Goal: Information Seeking & Learning: Learn about a topic

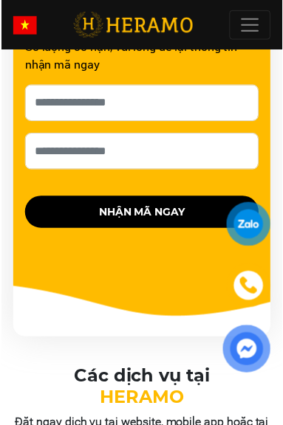
scroll to position [1078, 0]
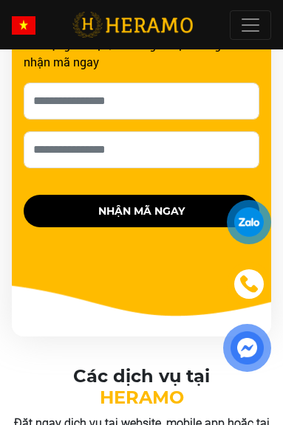
click at [24, 25] on img at bounding box center [24, 25] width 24 height 18
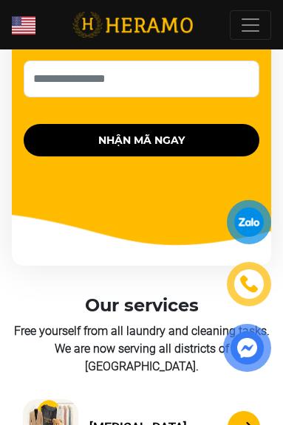
click at [27, 25] on img at bounding box center [24, 25] width 24 height 18
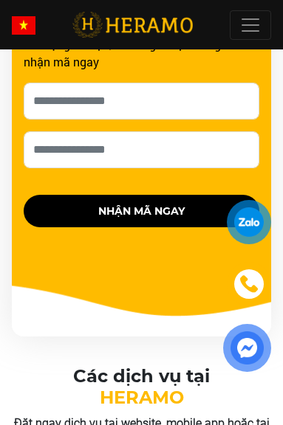
click at [27, 27] on img at bounding box center [24, 25] width 24 height 18
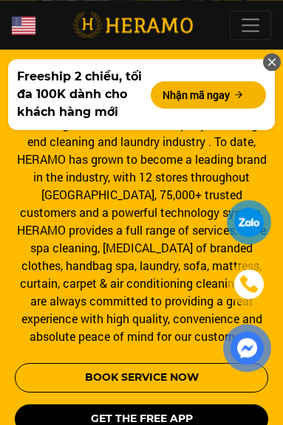
scroll to position [331, 0]
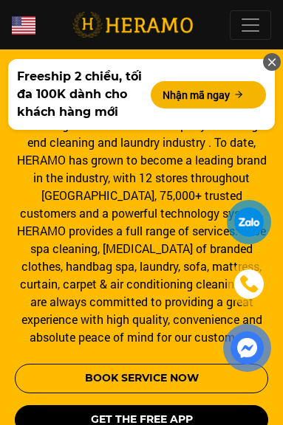
click at [265, 61] on icon at bounding box center [271, 62] width 13 height 20
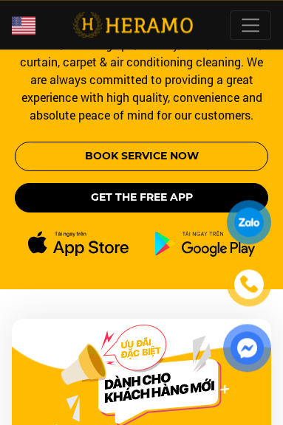
scroll to position [529, 0]
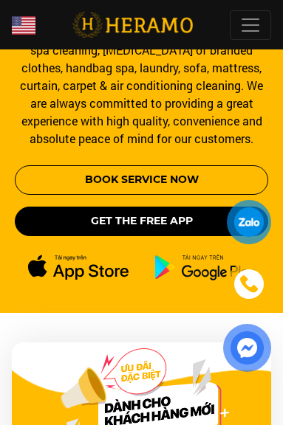
click at [60, 181] on button "Book service now" at bounding box center [141, 180] width 253 height 30
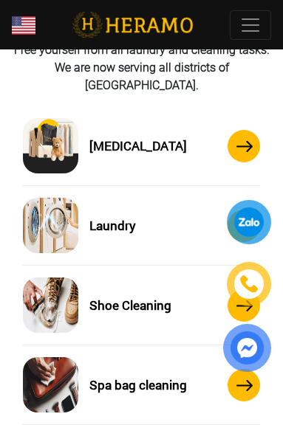
click at [251, 300] on img at bounding box center [244, 305] width 17 height 11
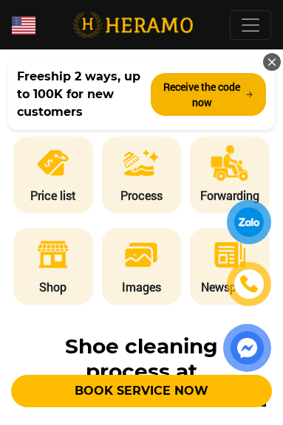
click at [50, 204] on p "Price list" at bounding box center [53, 196] width 80 height 18
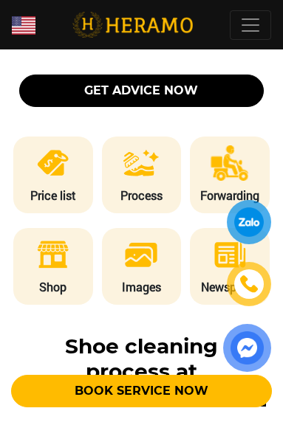
scroll to position [2341, 0]
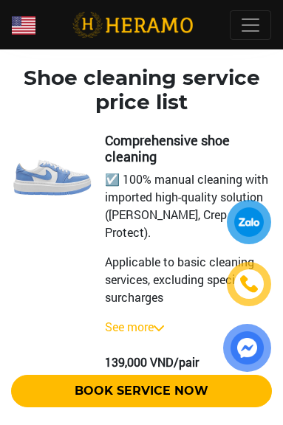
click at [171, 318] on div "See more" at bounding box center [188, 327] width 166 height 18
click at [157, 325] on img at bounding box center [159, 328] width 10 height 6
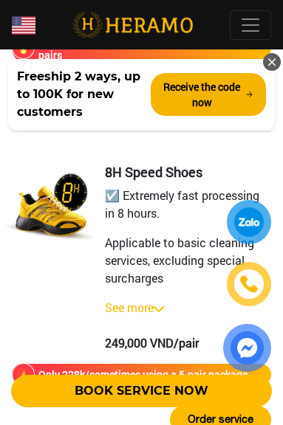
scroll to position [3805, 0]
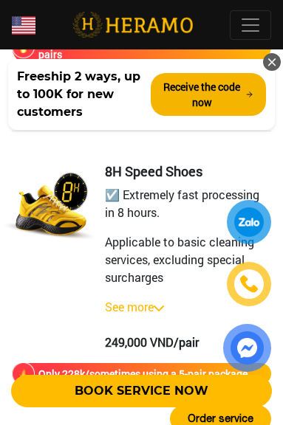
click at [154, 299] on link "See more" at bounding box center [129, 306] width 49 height 15
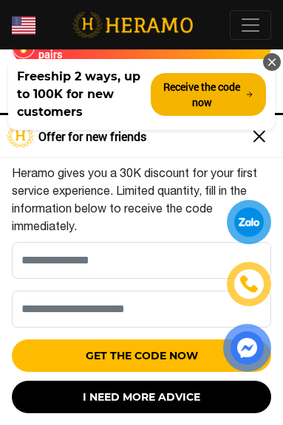
click at [257, 148] on img at bounding box center [259, 137] width 24 height 24
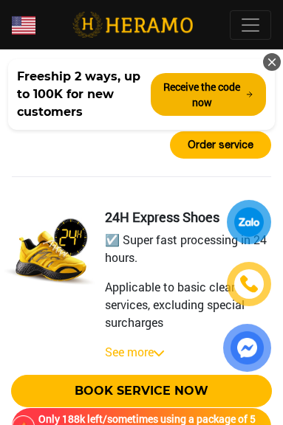
scroll to position [4310, 0]
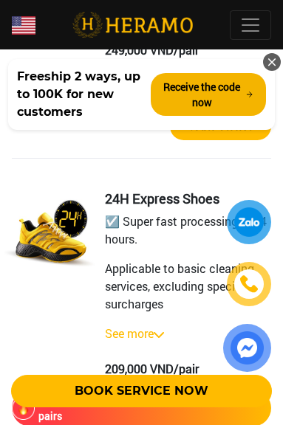
click at [153, 325] on link "See more" at bounding box center [129, 332] width 49 height 15
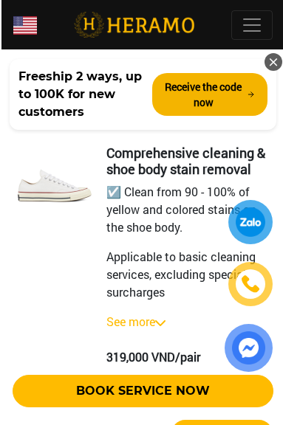
scroll to position [5307, 0]
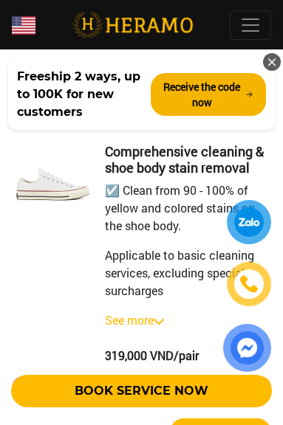
click at [156, 325] on img at bounding box center [159, 322] width 10 height 6
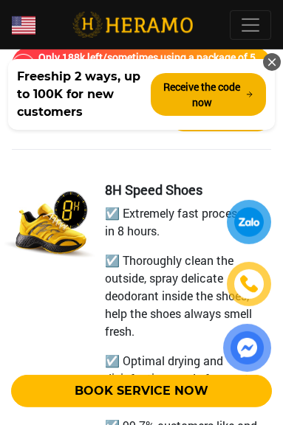
scroll to position [3788, 0]
